Goal: Task Accomplishment & Management: Manage account settings

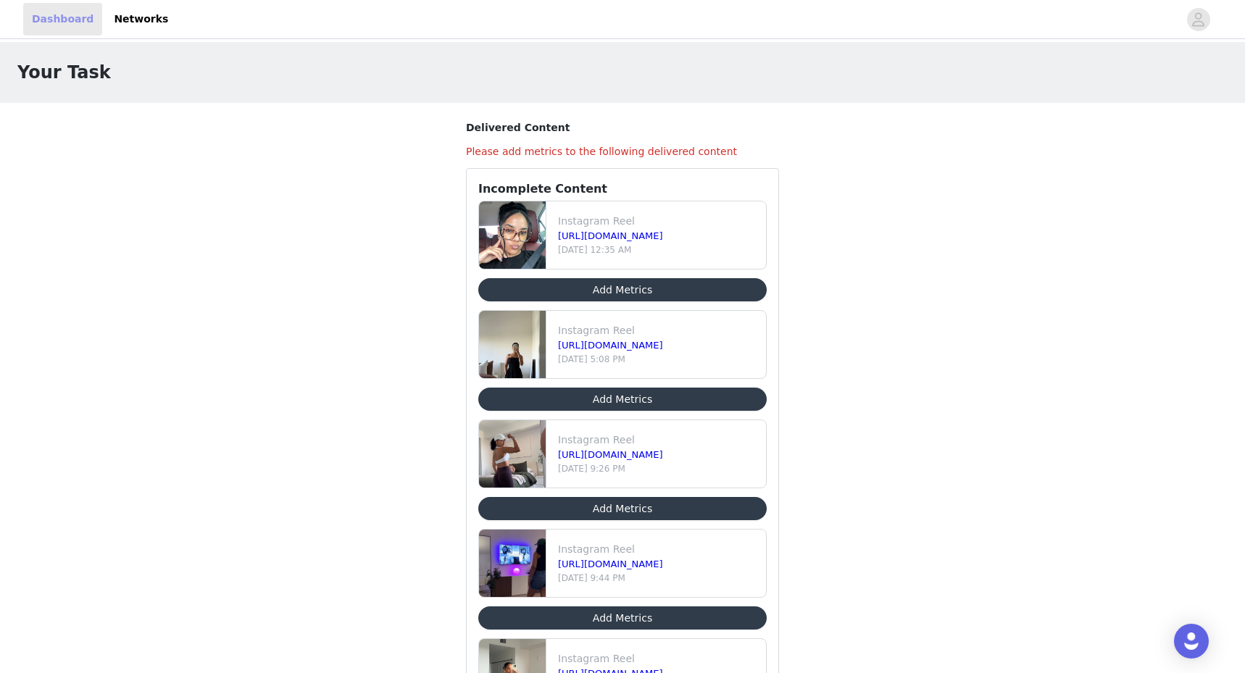
click at [64, 19] on link "Dashboard" at bounding box center [62, 19] width 79 height 33
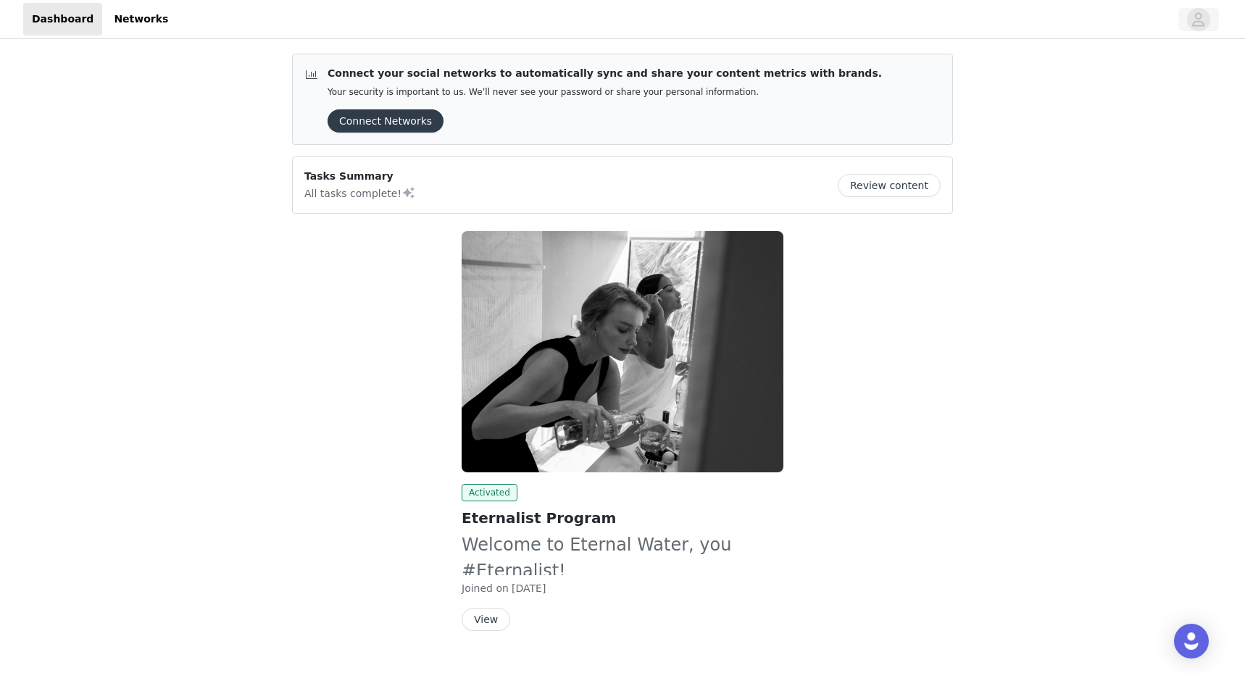
click at [1200, 20] on icon "avatar" at bounding box center [1198, 19] width 14 height 23
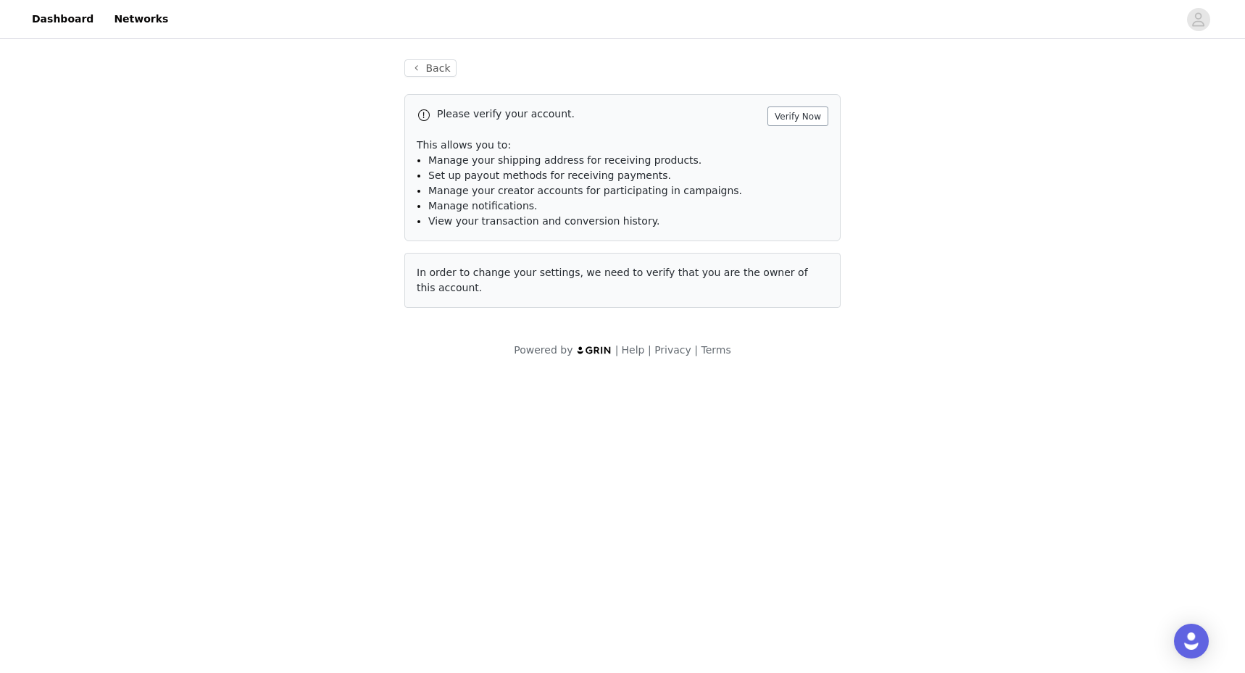
click at [808, 117] on button "Verify Now" at bounding box center [797, 116] width 61 height 20
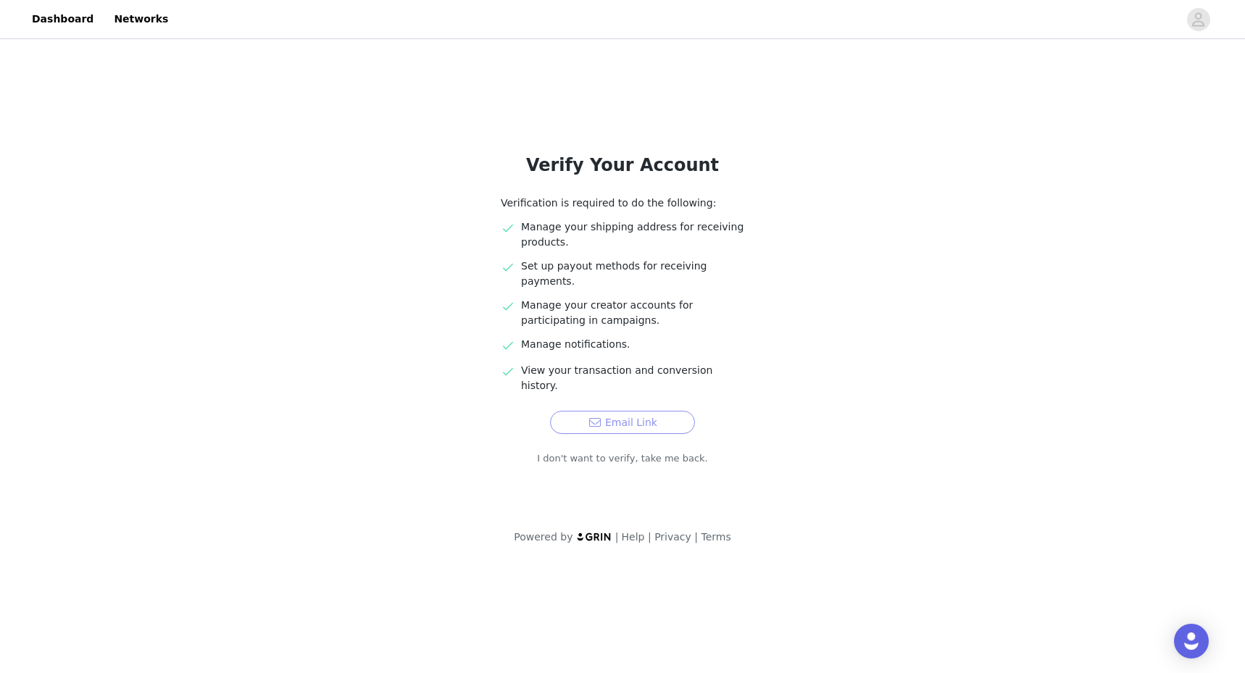
click at [661, 411] on button "Email Link" at bounding box center [622, 422] width 145 height 23
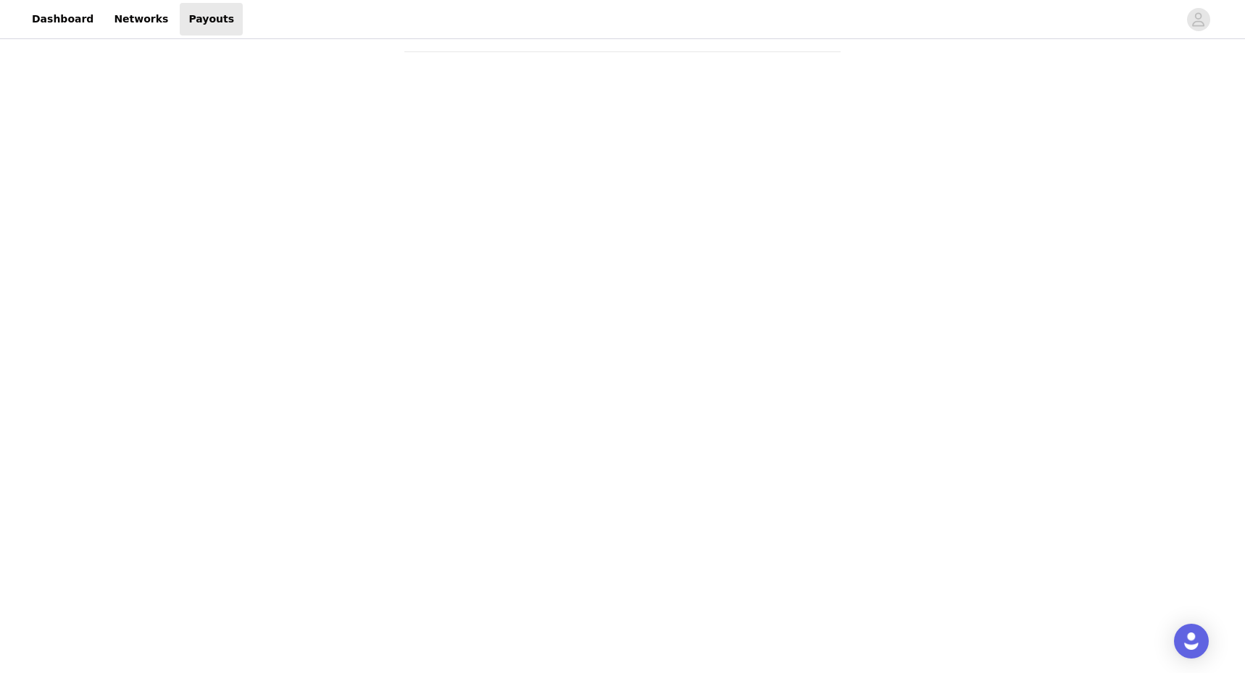
scroll to position [76, 0]
click at [124, 19] on link "Networks" at bounding box center [141, 19] width 72 height 33
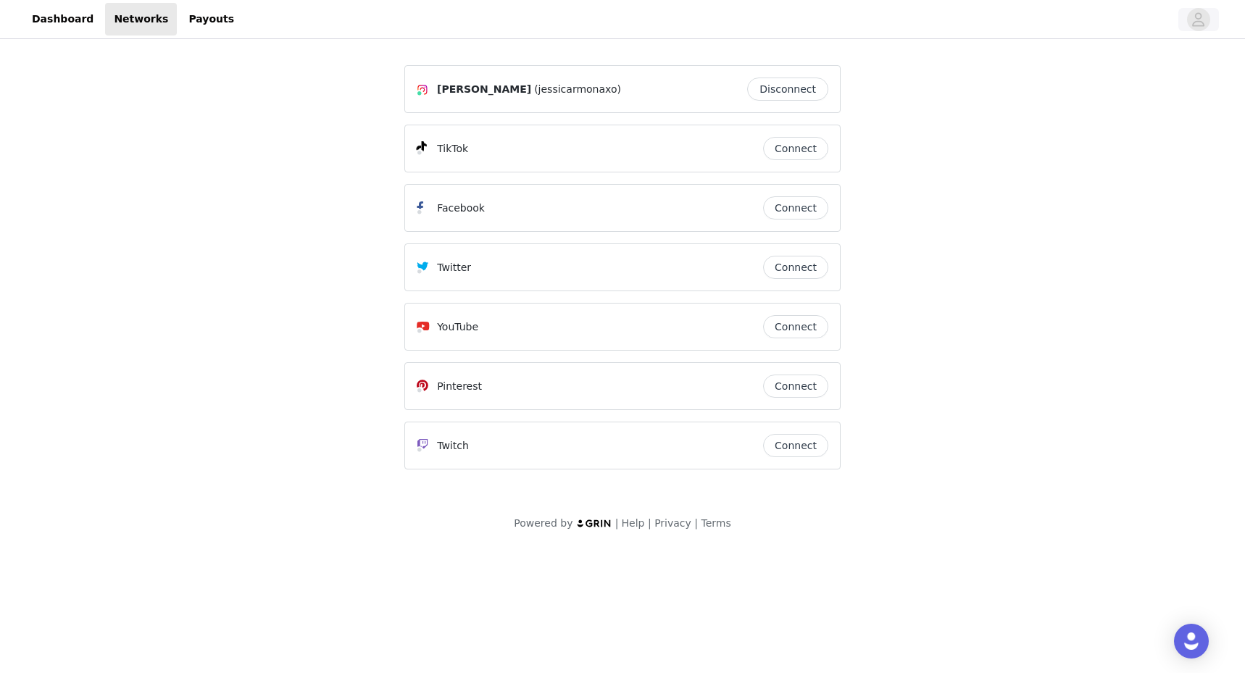
click at [1197, 20] on icon "avatar" at bounding box center [1198, 19] width 14 height 23
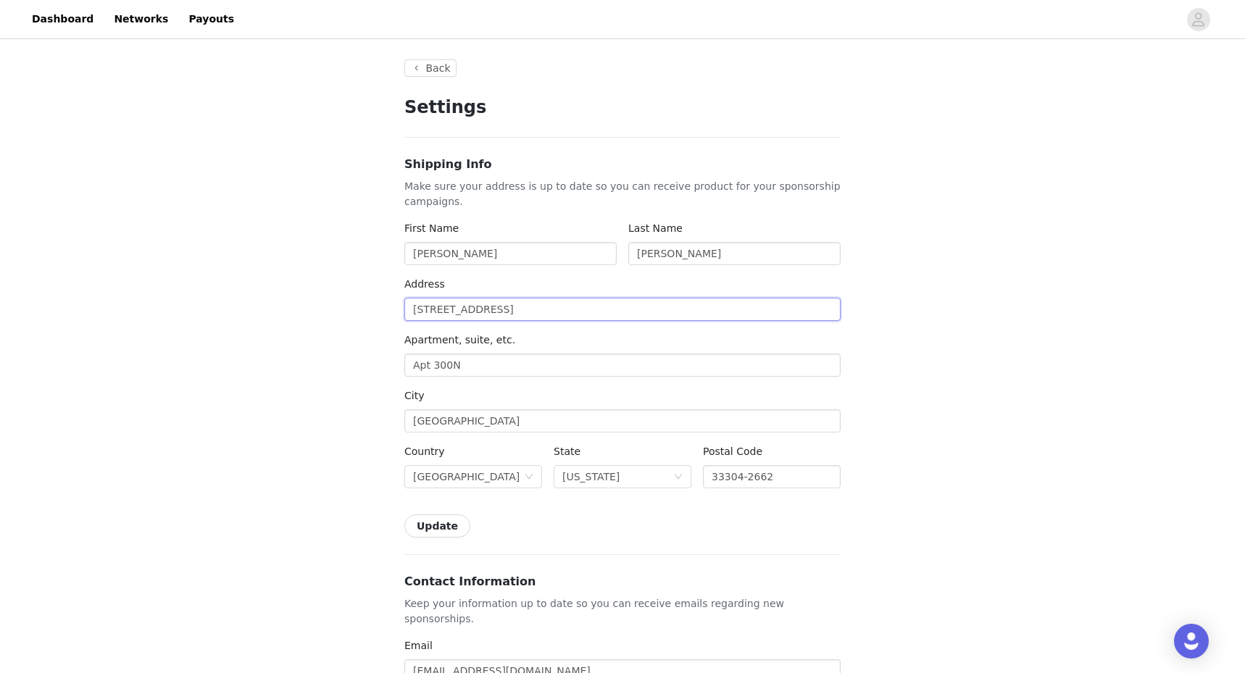
click at [650, 307] on input "[STREET_ADDRESS]" at bounding box center [622, 309] width 436 height 23
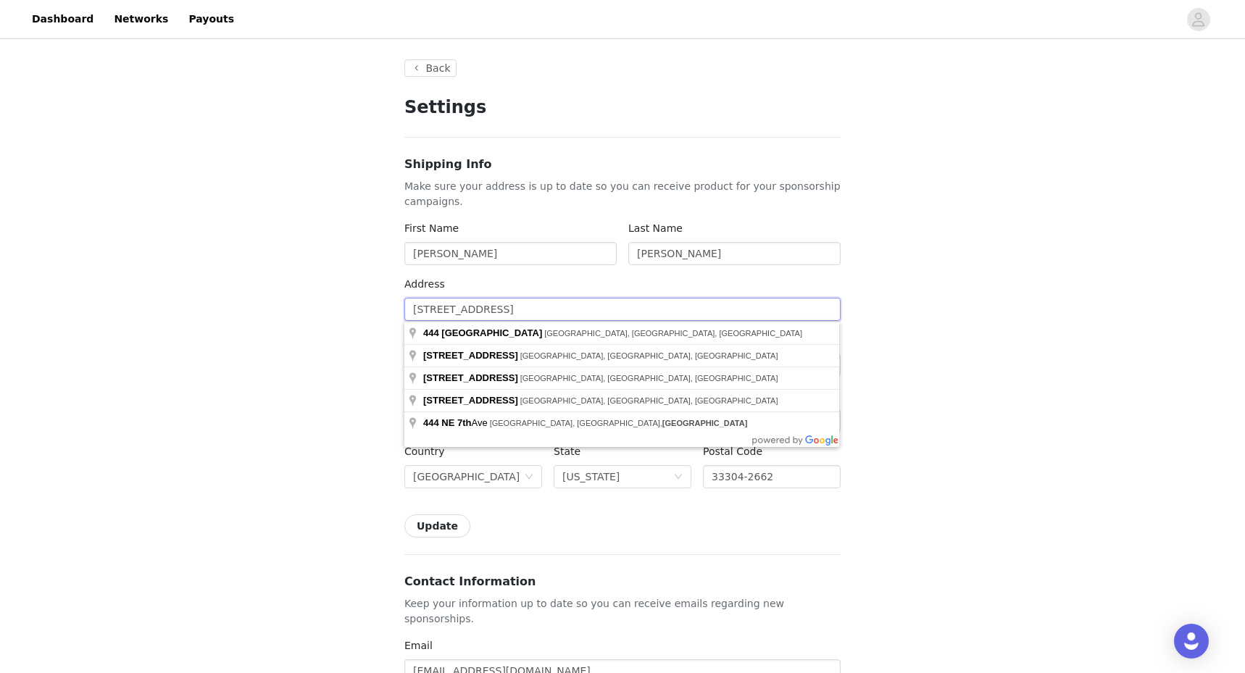
click at [650, 307] on input "[STREET_ADDRESS]" at bounding box center [622, 309] width 436 height 23
type input "1"
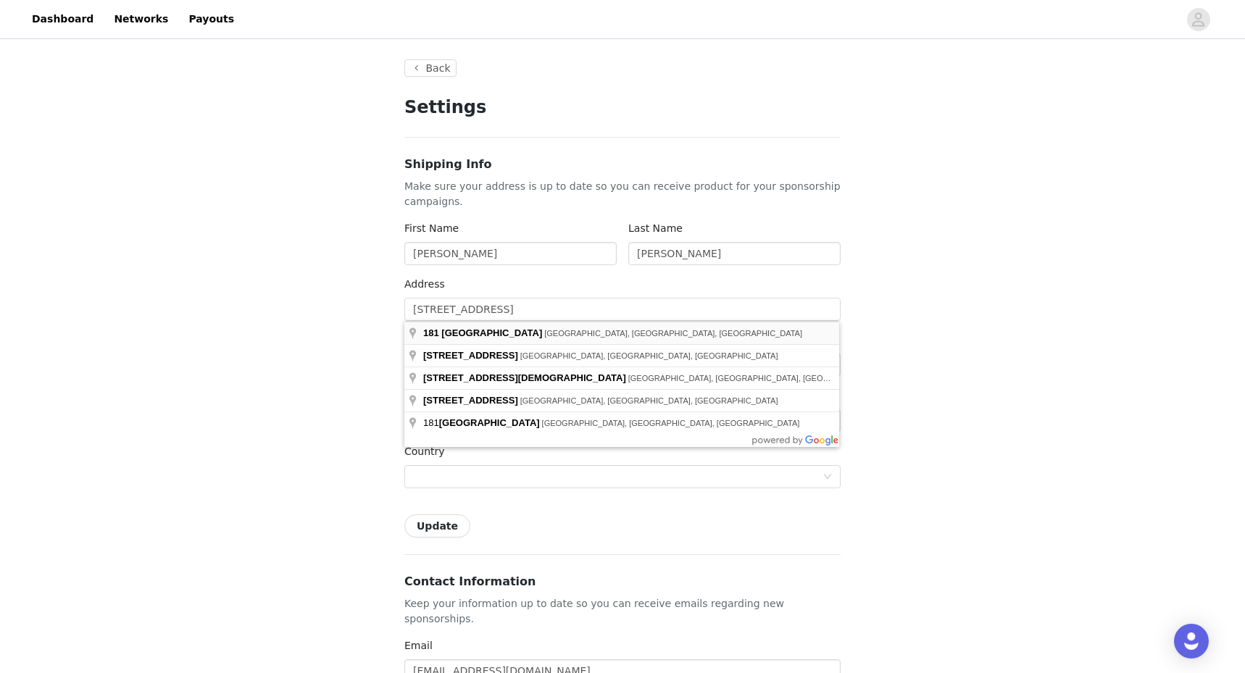
type input "[STREET_ADDRESS][DEMOGRAPHIC_DATA]"
type input "[GEOGRAPHIC_DATA]"
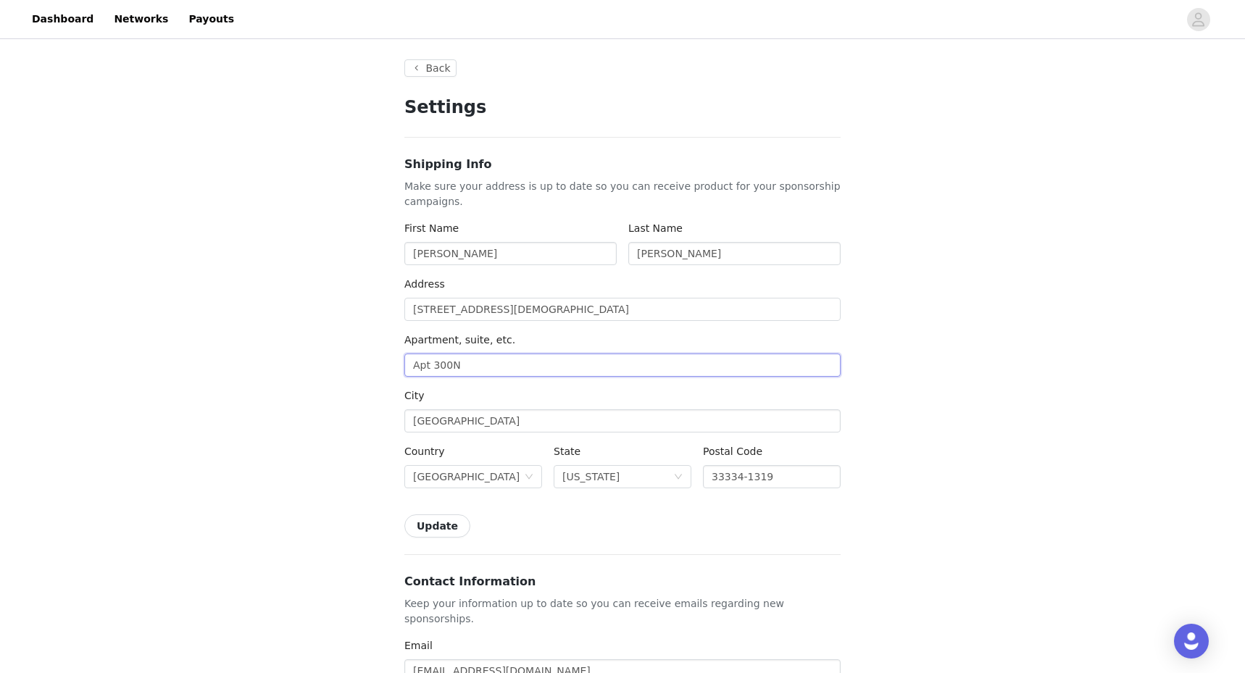
click at [530, 367] on input "Apt 300N" at bounding box center [622, 365] width 436 height 23
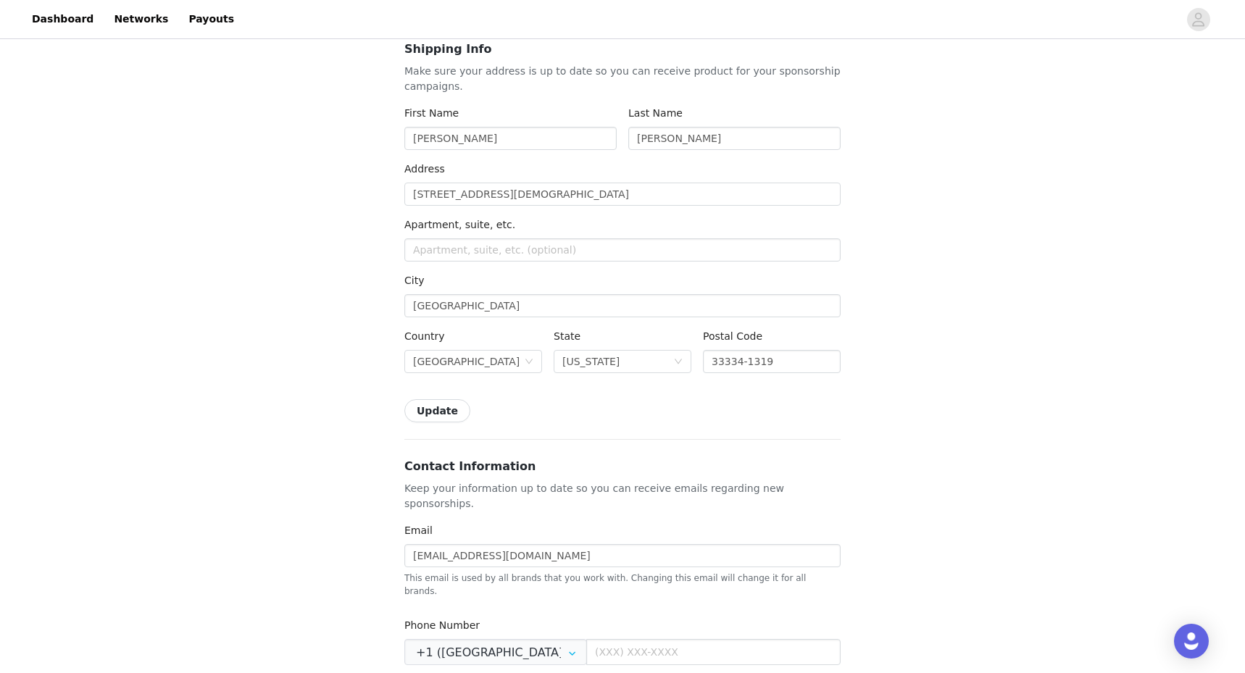
scroll to position [127, 0]
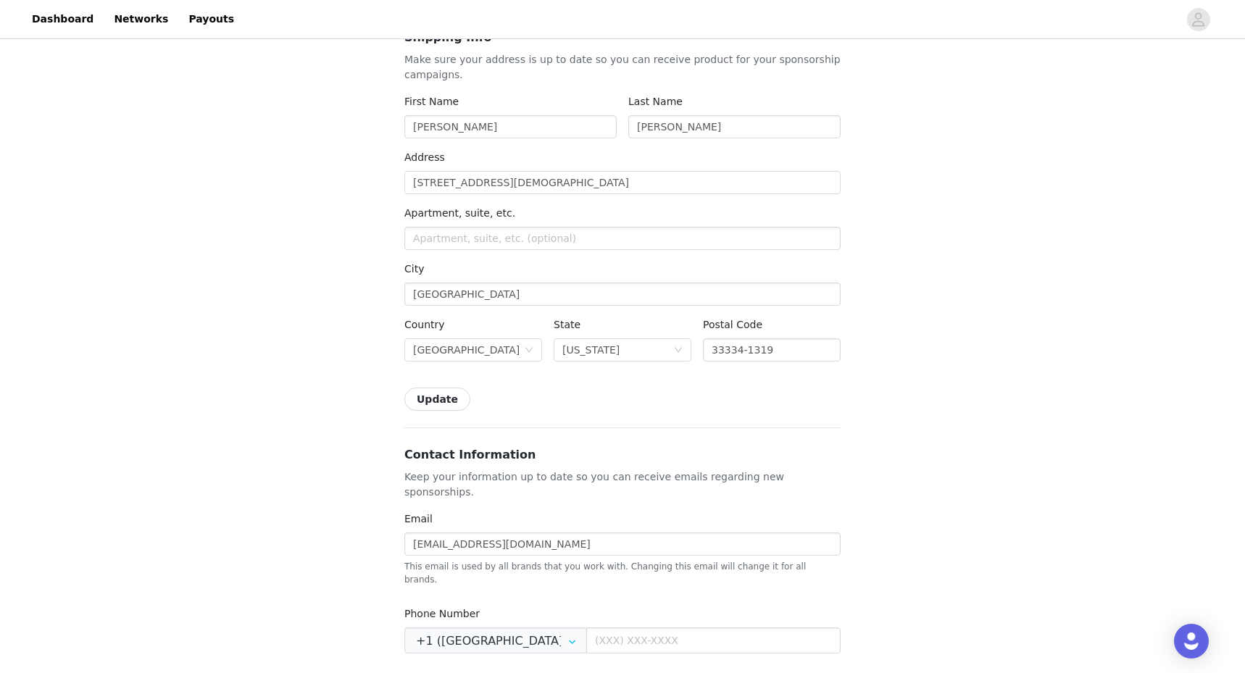
click at [446, 393] on button "Update" at bounding box center [437, 399] width 66 height 23
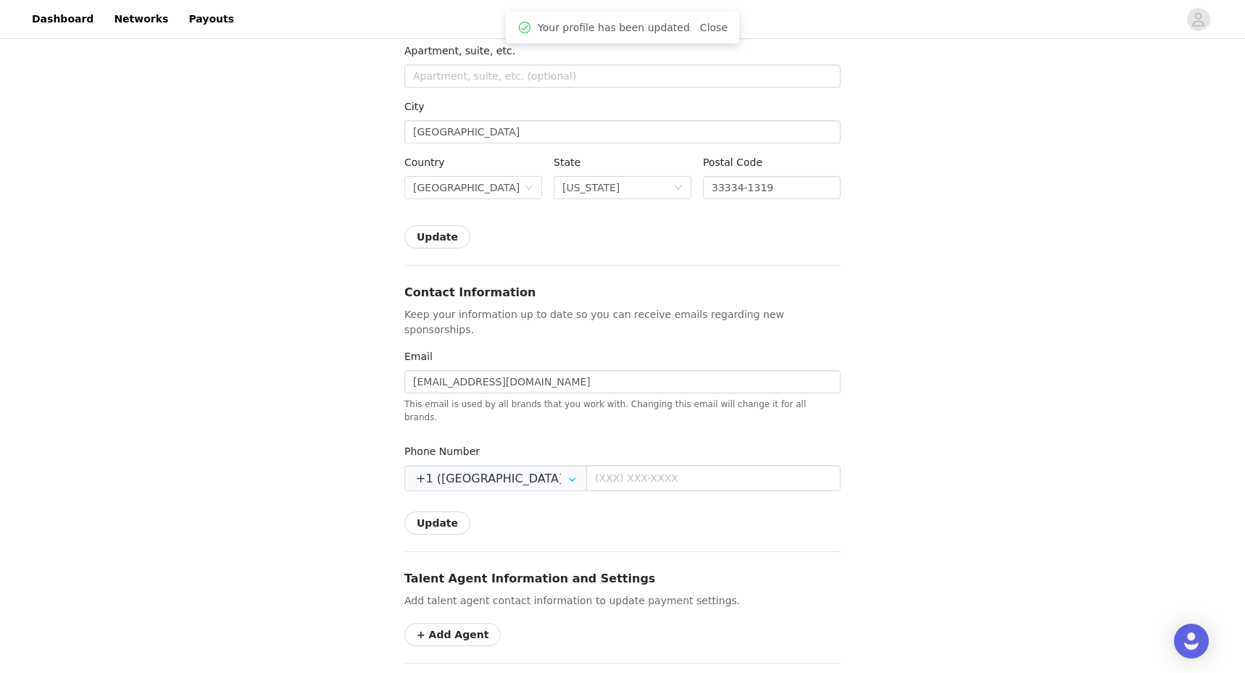
scroll to position [290, 0]
type input "[PHONE_NUMBER]"
click at [427, 511] on button "Update" at bounding box center [437, 522] width 66 height 23
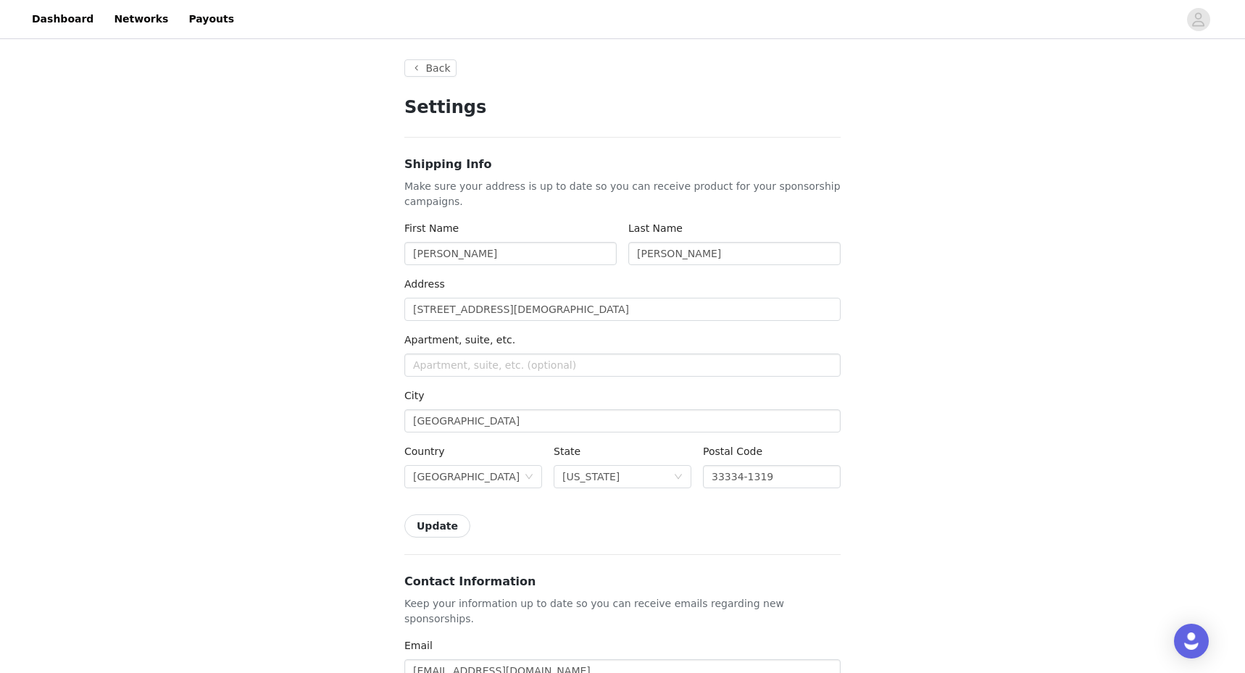
scroll to position [0, 0]
click at [138, 16] on link "Networks" at bounding box center [141, 19] width 72 height 33
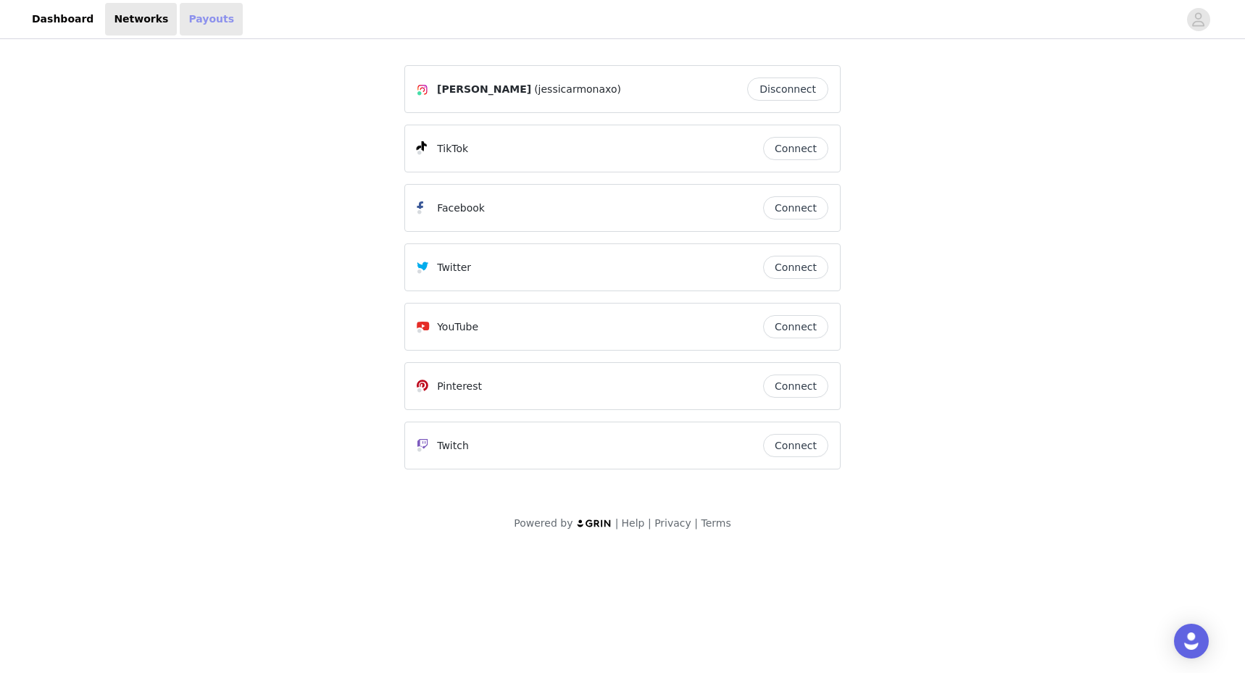
click at [189, 32] on link "Payouts" at bounding box center [211, 19] width 63 height 33
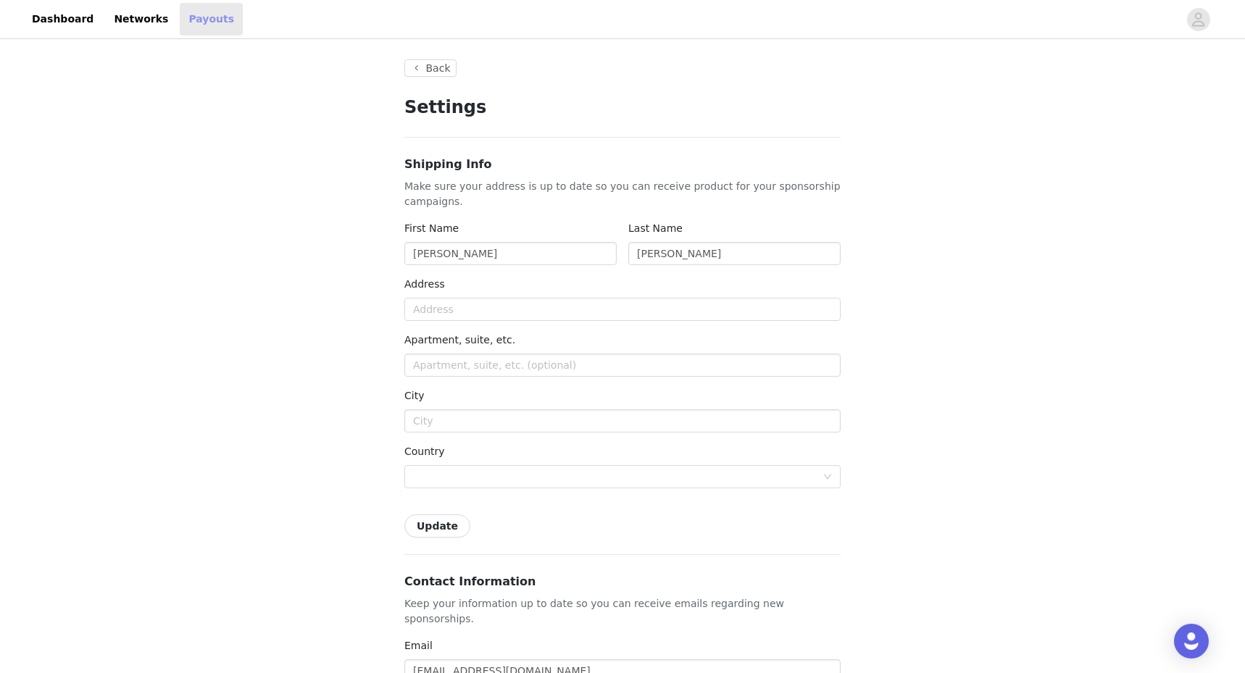
type input "+1 ([GEOGRAPHIC_DATA])"
type input "[STREET_ADDRESS][DEMOGRAPHIC_DATA]"
type input "[GEOGRAPHIC_DATA]"
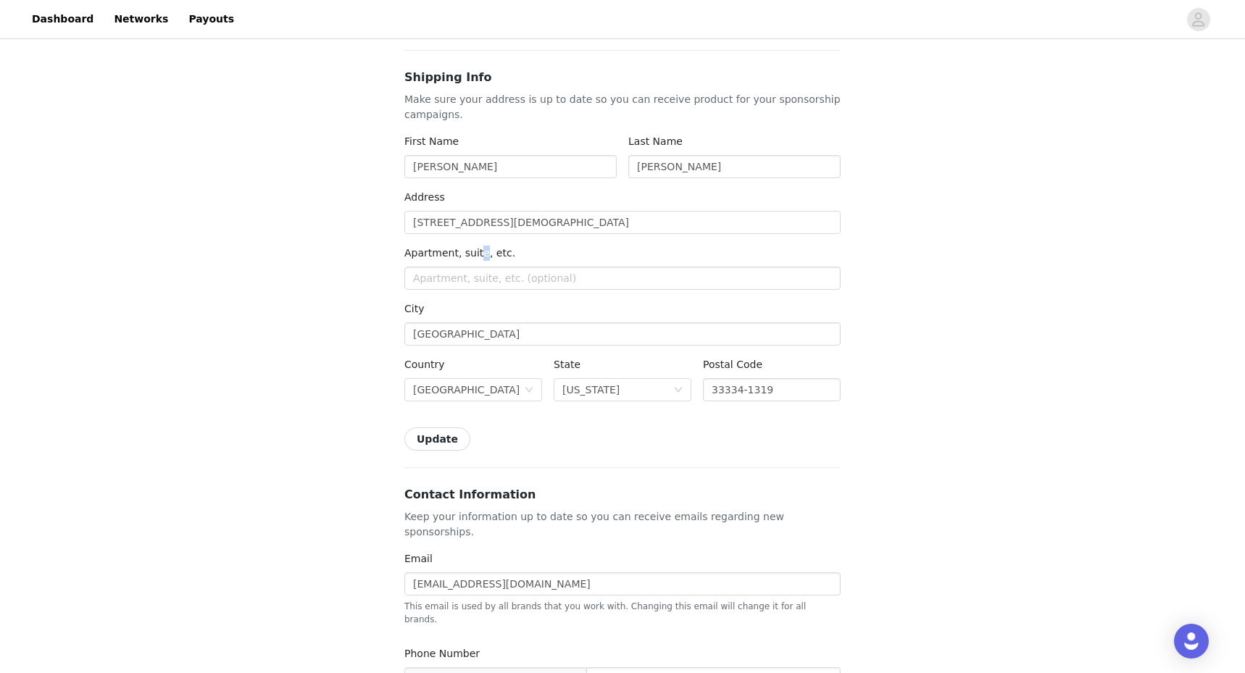
scroll to position [94, 0]
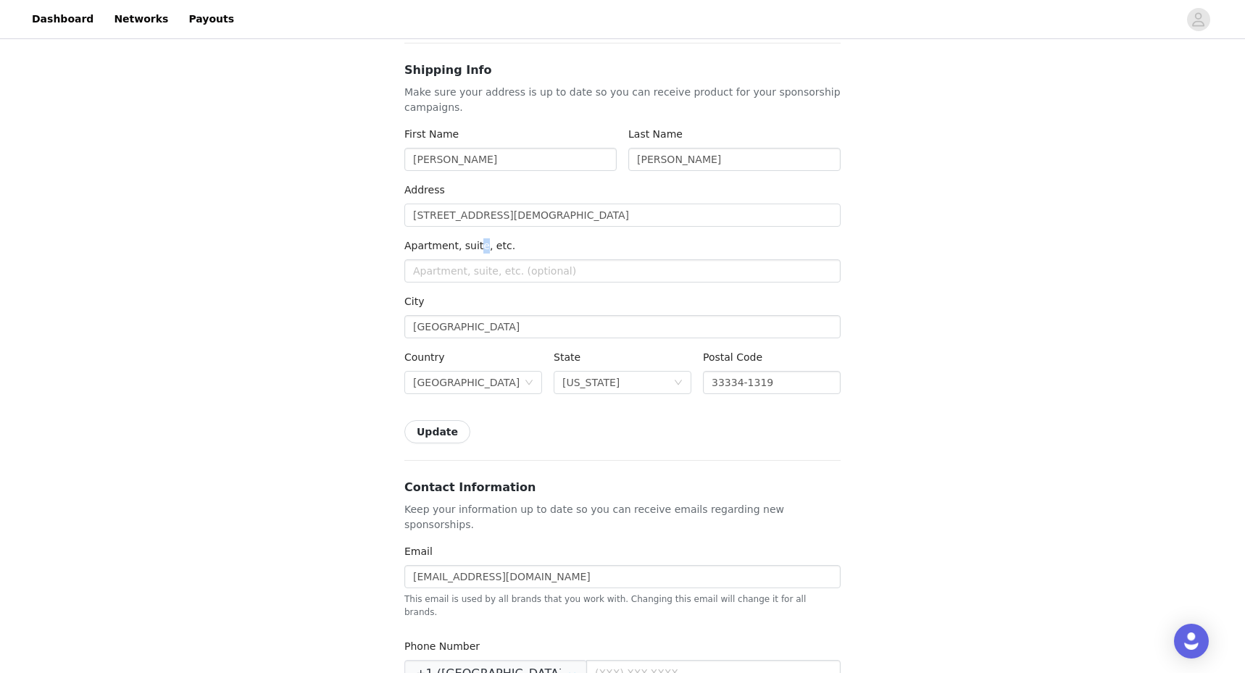
click at [436, 436] on button "Update" at bounding box center [437, 431] width 66 height 23
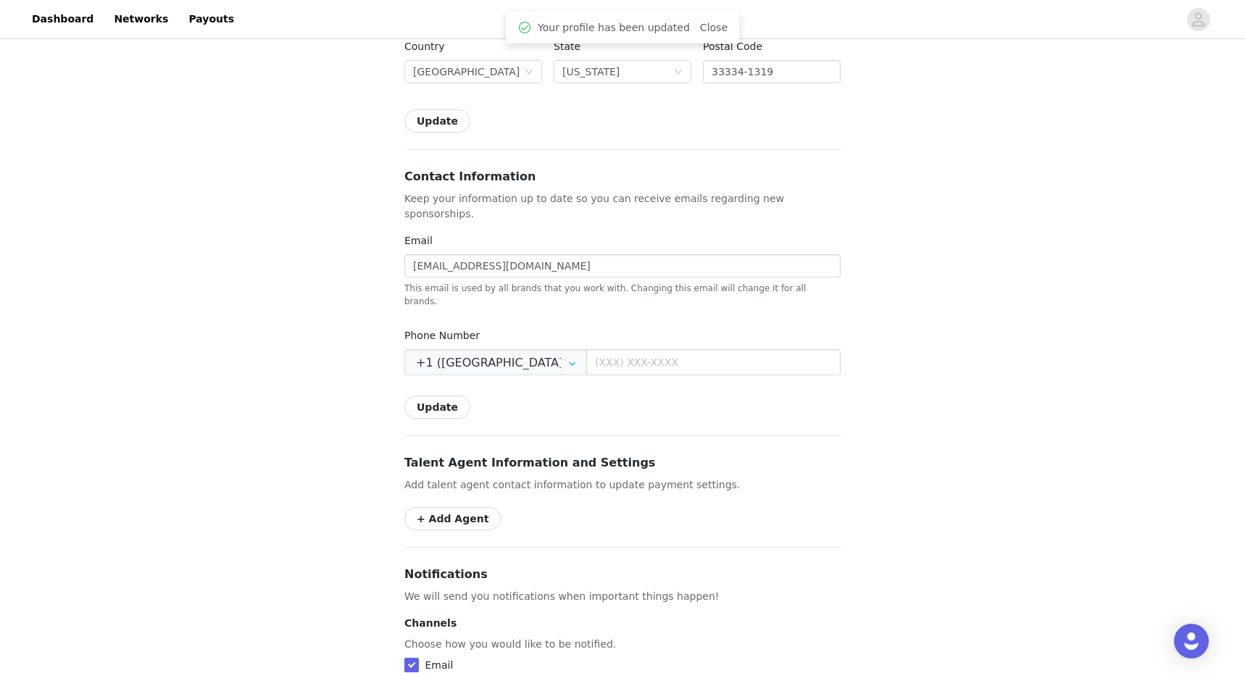
scroll to position [408, 0]
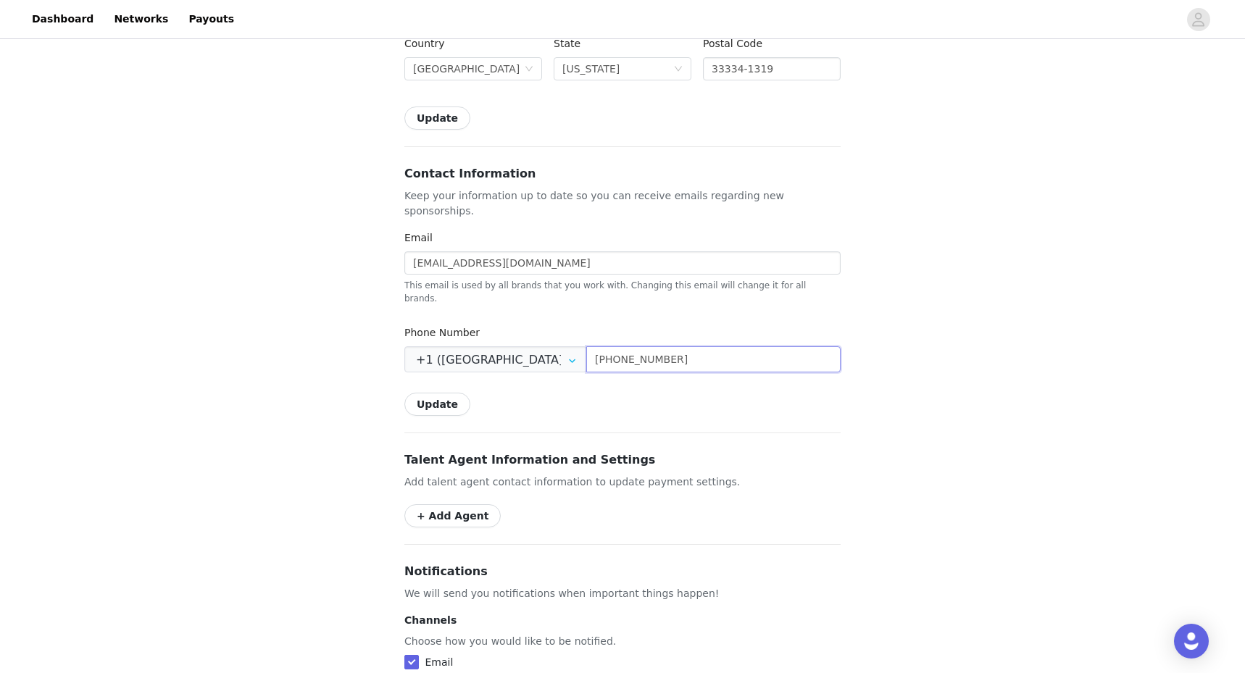
type input "[PHONE_NUMBER]"
click at [448, 363] on form "Email [EMAIL_ADDRESS][DOMAIN_NAME] This email is used by all brands that you wo…" at bounding box center [622, 322] width 436 height 185
click at [445, 393] on button "Update" at bounding box center [437, 404] width 66 height 23
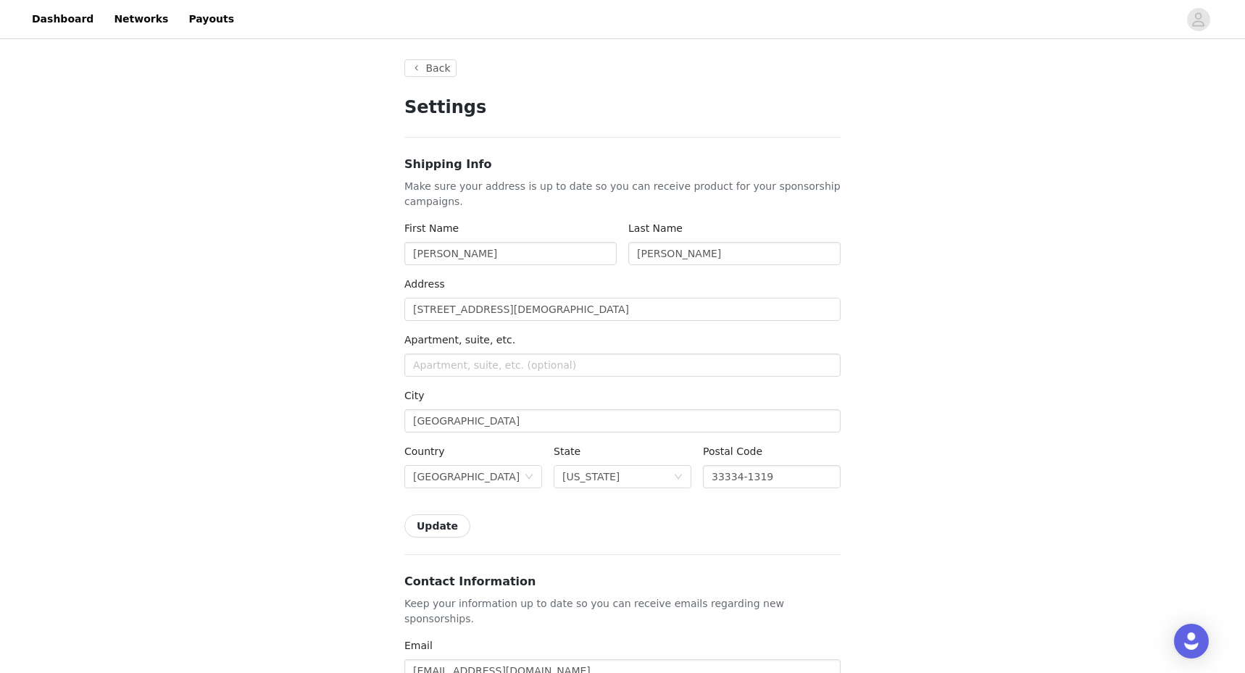
scroll to position [0, 0]
click at [60, 25] on link "Dashboard" at bounding box center [62, 19] width 79 height 33
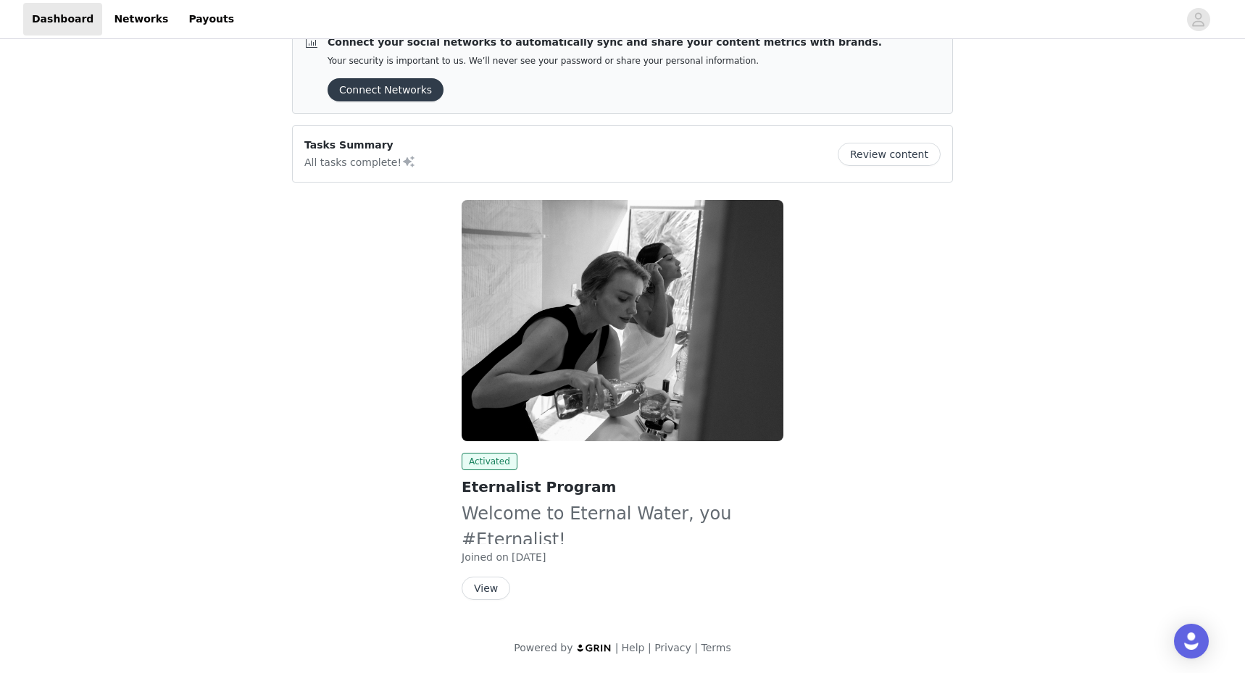
scroll to position [31, 0]
click at [497, 585] on button "View" at bounding box center [485, 588] width 49 height 23
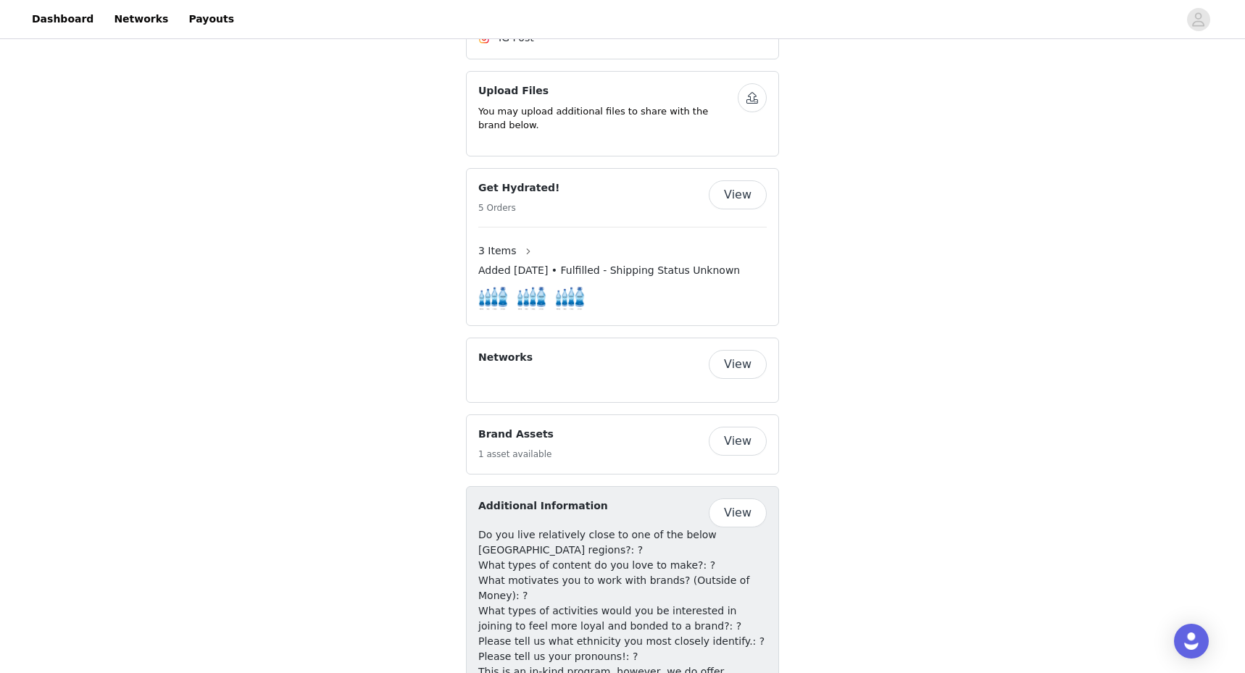
scroll to position [1263, 0]
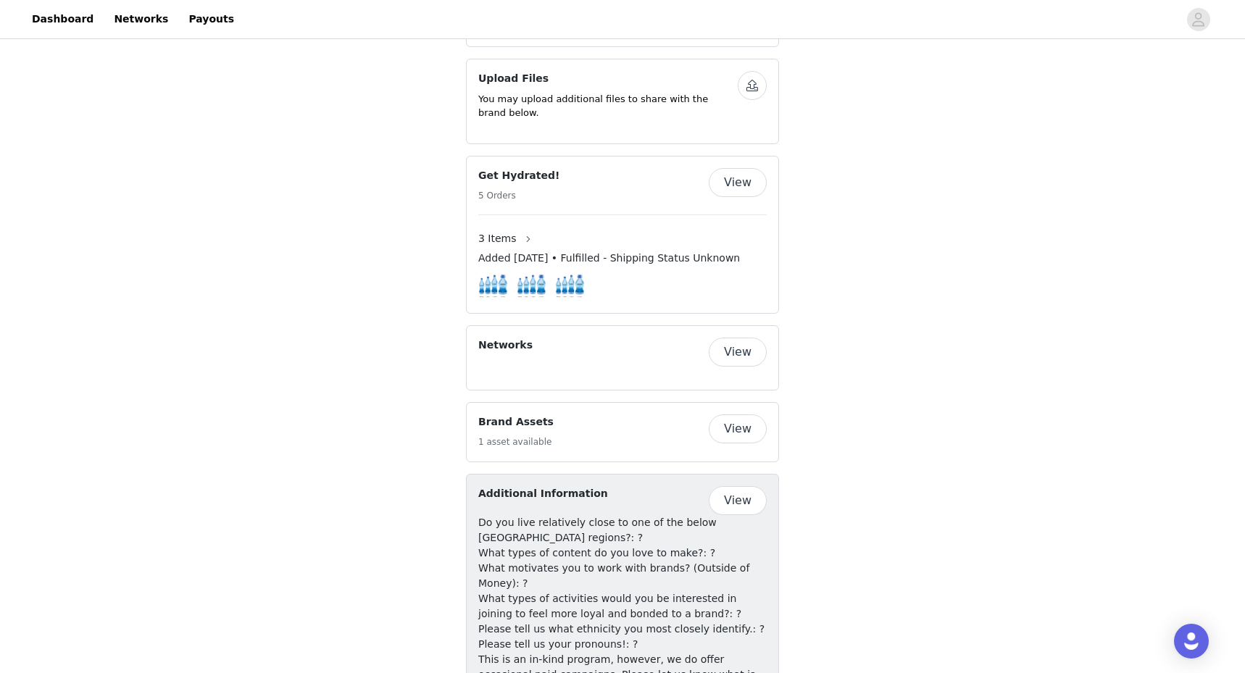
click at [735, 197] on button "View" at bounding box center [738, 182] width 58 height 29
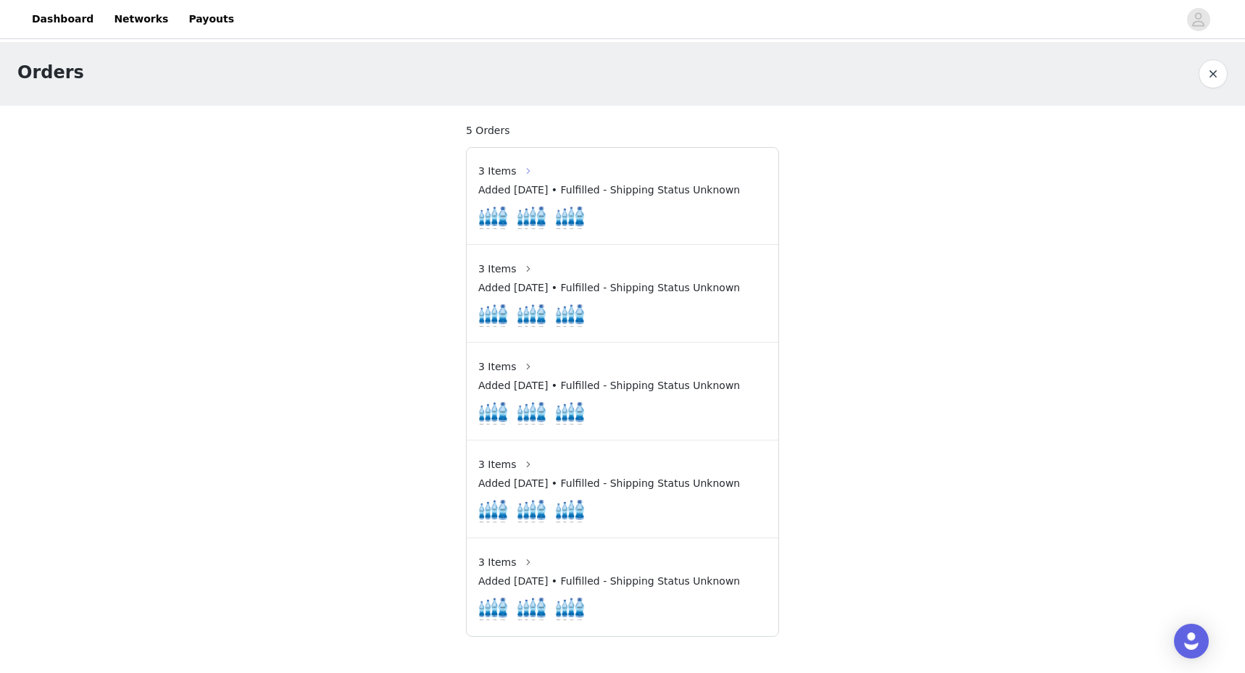
click at [518, 170] on button "button" at bounding box center [528, 170] width 23 height 23
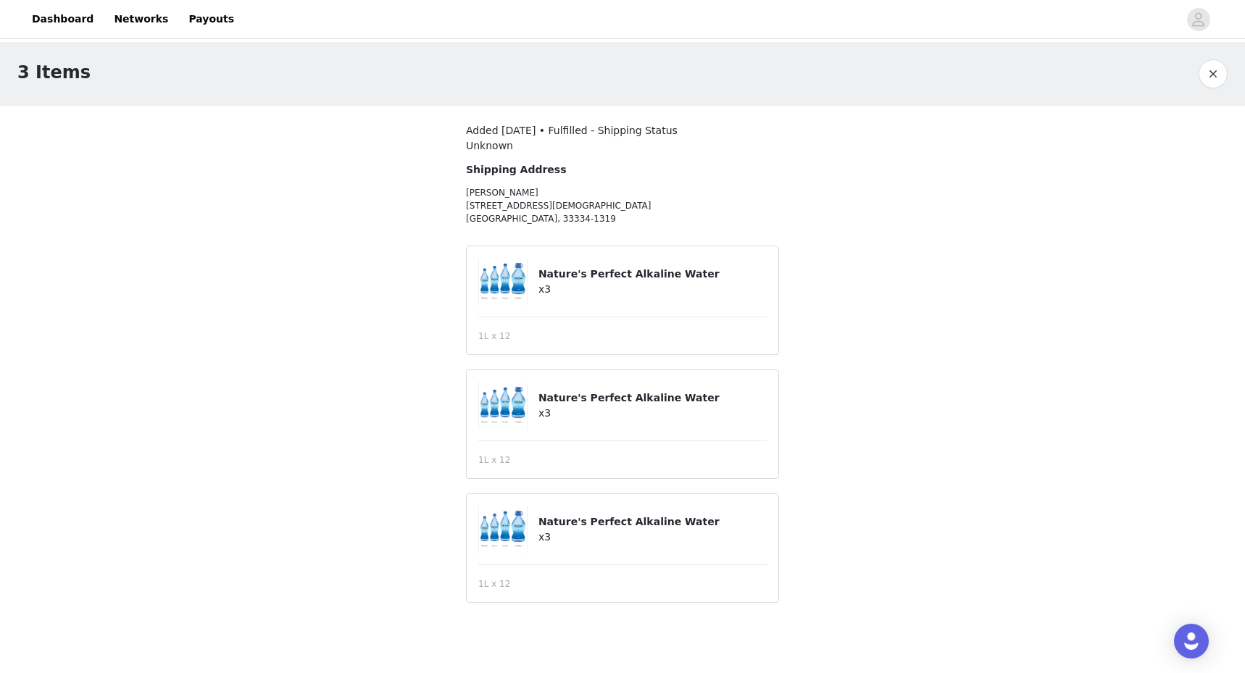
click at [1219, 76] on button "button" at bounding box center [1212, 73] width 29 height 29
